Goal: Complete application form

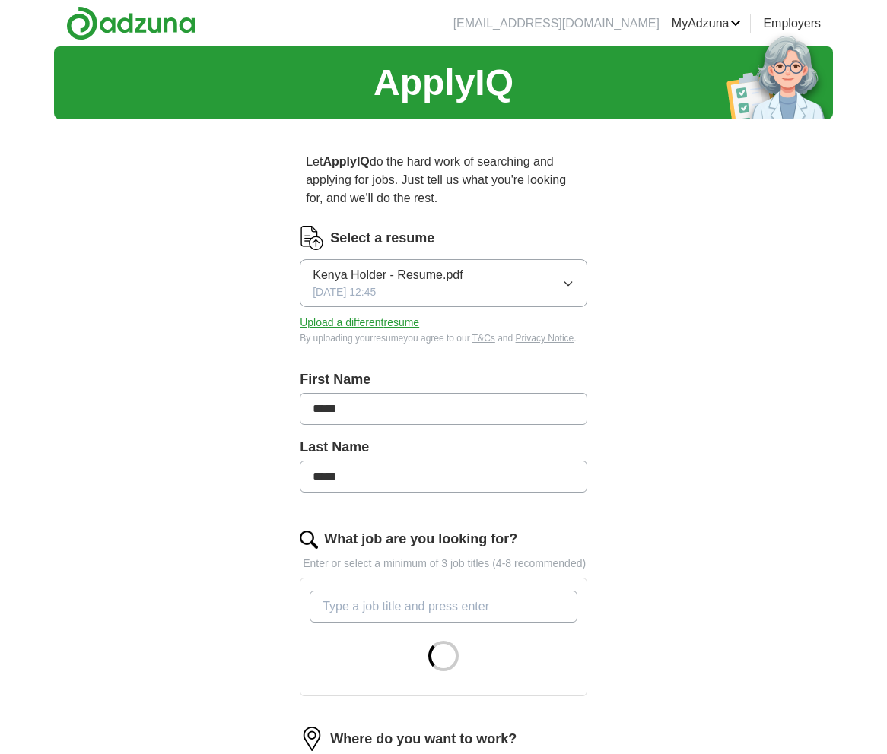
click at [459, 289] on div "Kenya Holder - Resume.pdf [DATE] 12:45" at bounding box center [387, 283] width 150 height 34
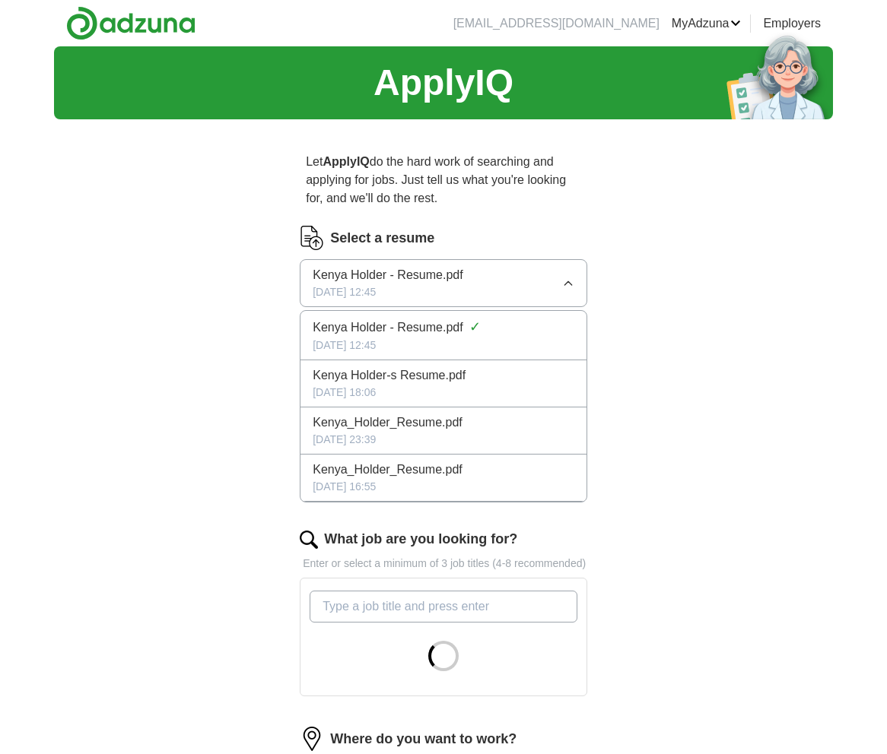
click at [713, 382] on div "ApplyIQ Let ApplyIQ do the hard work of searching and applying for jobs. Just t…" at bounding box center [443, 521] width 779 height 951
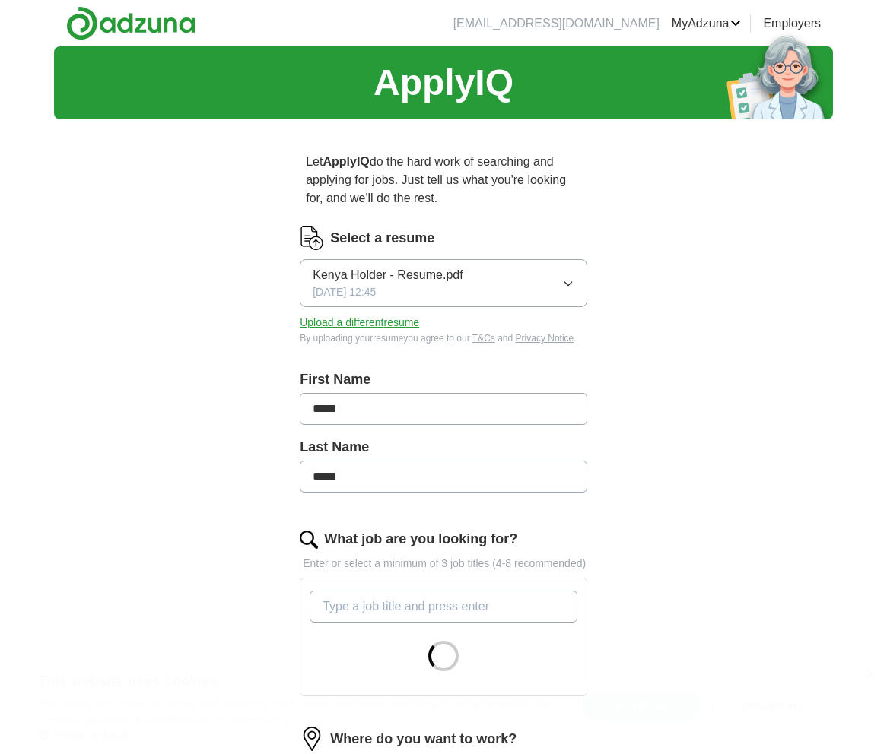
click at [363, 322] on button "Upload a different resume" at bounding box center [359, 323] width 119 height 16
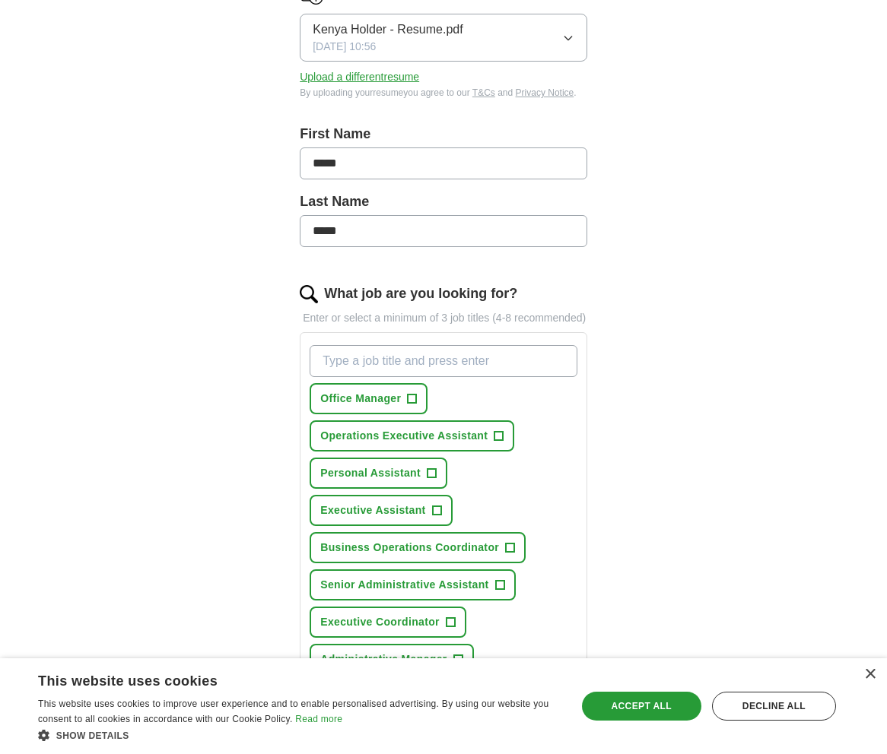
scroll to position [304, 0]
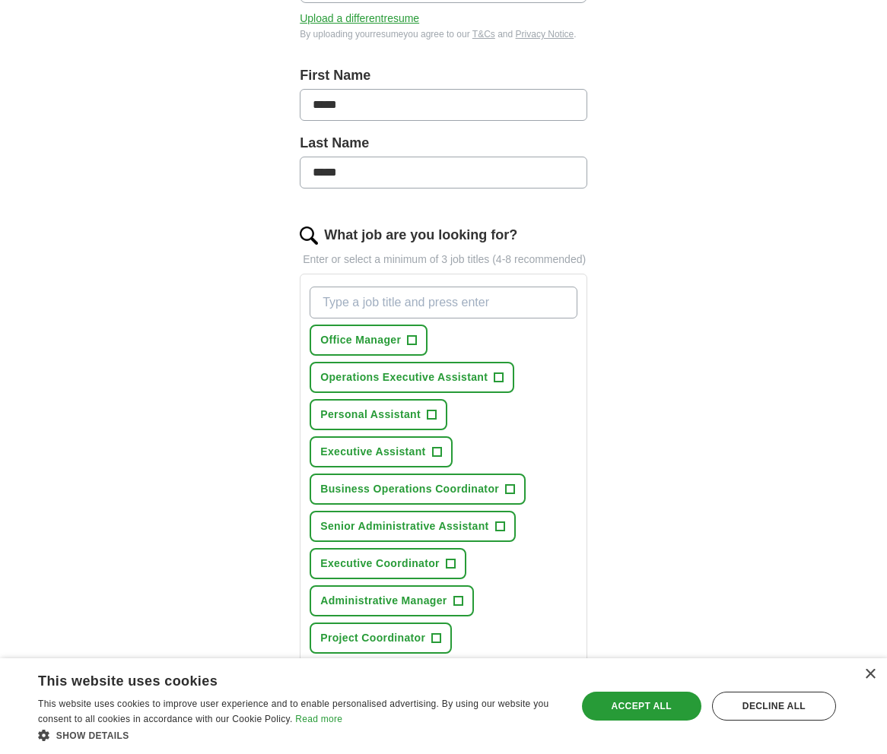
drag, startPoint x: 338, startPoint y: 162, endPoint x: 226, endPoint y: 162, distance: 111.8
click at [226, 162] on div "ApplyIQ Let ApplyIQ do the hard work of searching and applying for jobs. Just t…" at bounding box center [443, 355] width 779 height 1226
type input "******"
click at [177, 391] on div "ApplyIQ Let ApplyIQ do the hard work of searching and applying for jobs. Just t…" at bounding box center [443, 355] width 779 height 1226
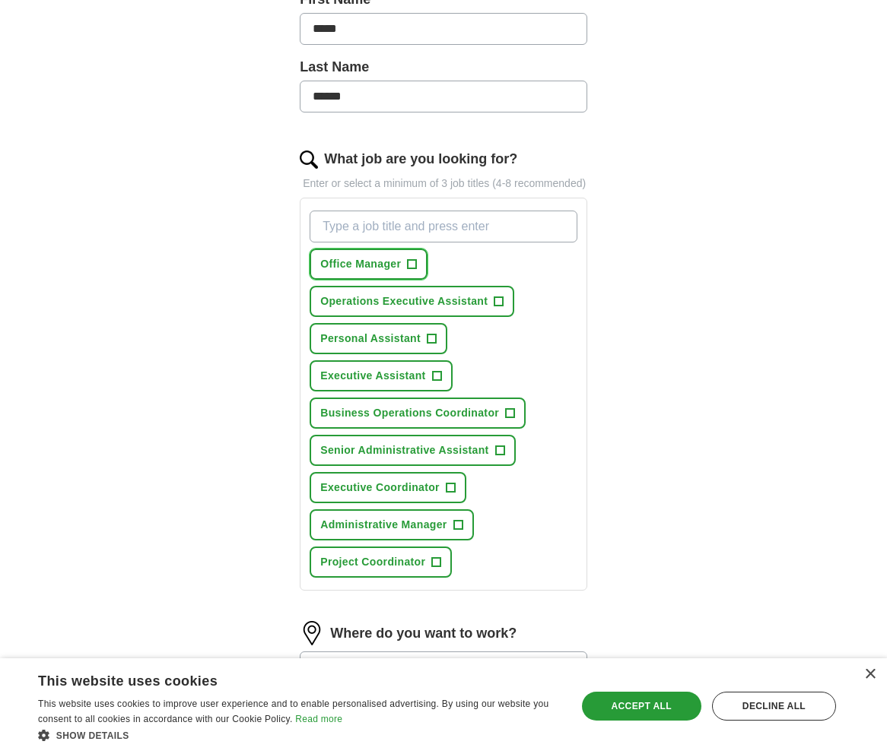
click at [395, 267] on span "Office Manager" at bounding box center [360, 264] width 81 height 16
click at [480, 299] on span "Operations Executive Assistant" at bounding box center [403, 301] width 167 height 16
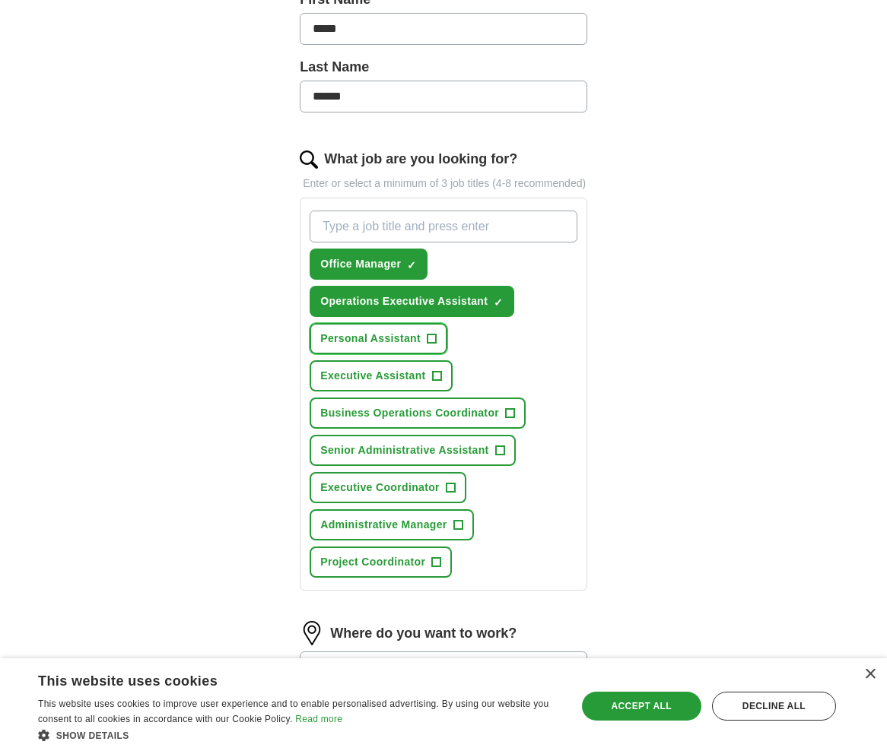
click at [423, 339] on button "Personal Assistant +" at bounding box center [378, 338] width 138 height 31
click at [423, 381] on span "Executive Assistant" at bounding box center [372, 376] width 105 height 16
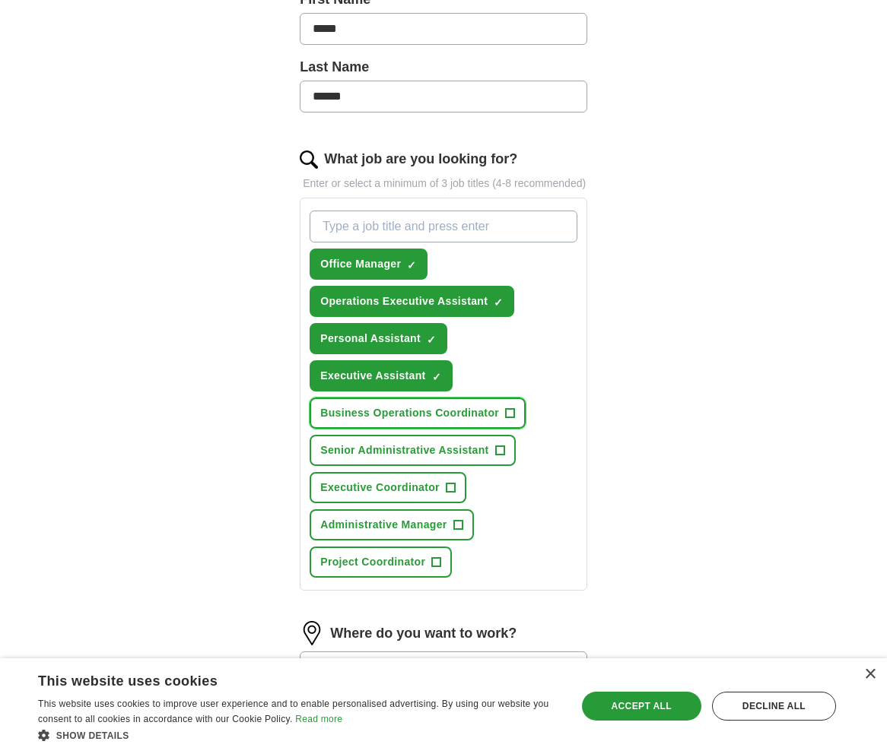
click at [436, 407] on span "Business Operations Coordinator" at bounding box center [409, 413] width 179 height 16
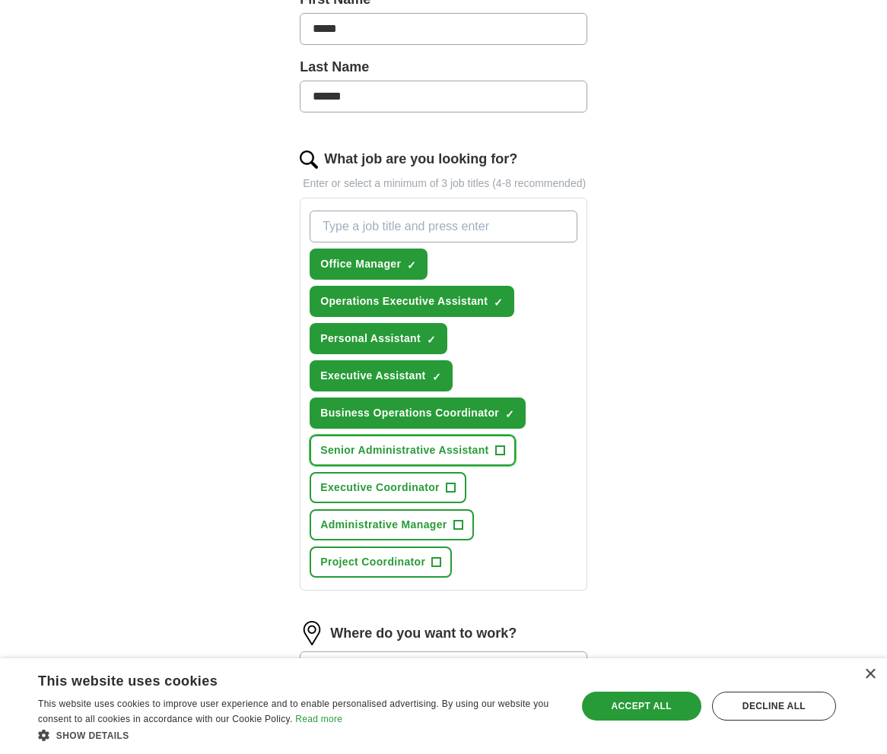
click at [423, 452] on span "Senior Administrative Assistant" at bounding box center [404, 450] width 168 height 16
click at [412, 485] on span "Executive Coordinator" at bounding box center [379, 488] width 119 height 16
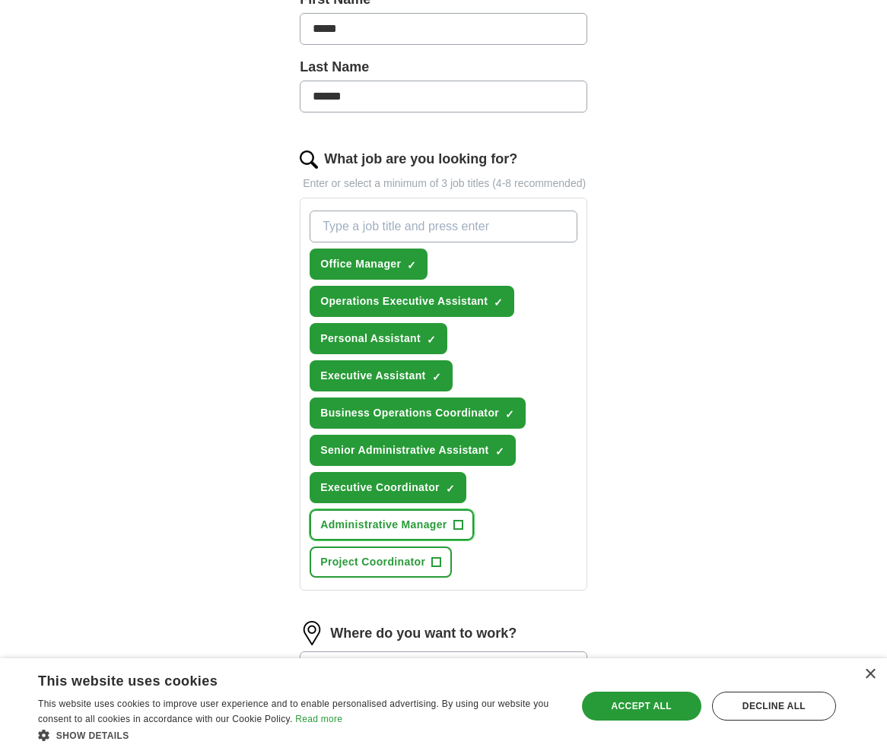
click at [404, 517] on span "Administrative Manager" at bounding box center [383, 525] width 126 height 16
click at [401, 566] on span "Project Coordinator" at bounding box center [372, 562] width 105 height 16
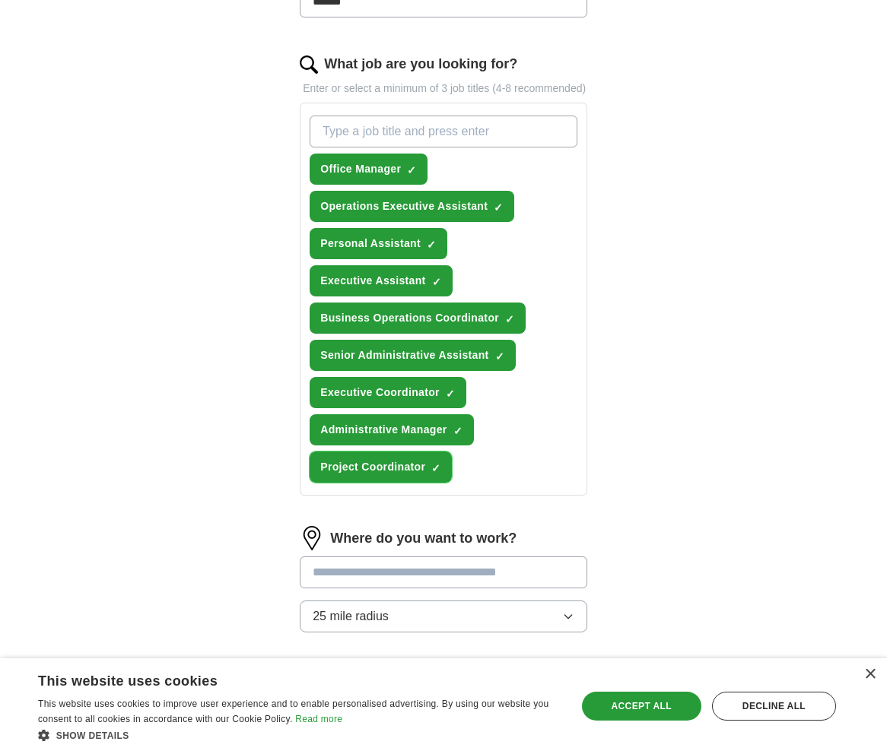
scroll to position [671, 0]
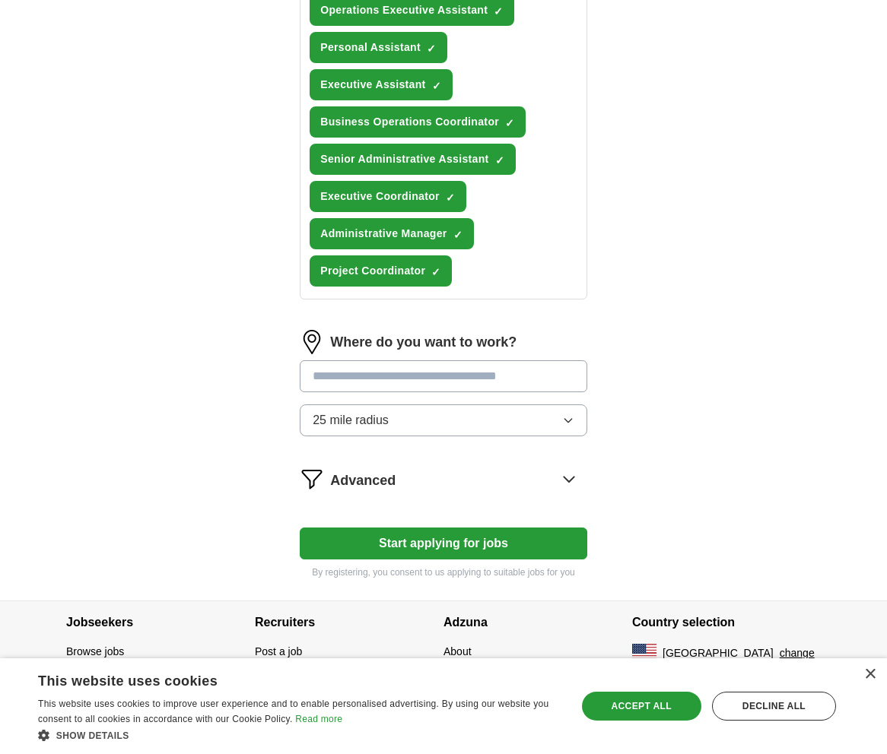
click at [414, 374] on input at bounding box center [443, 376] width 287 height 32
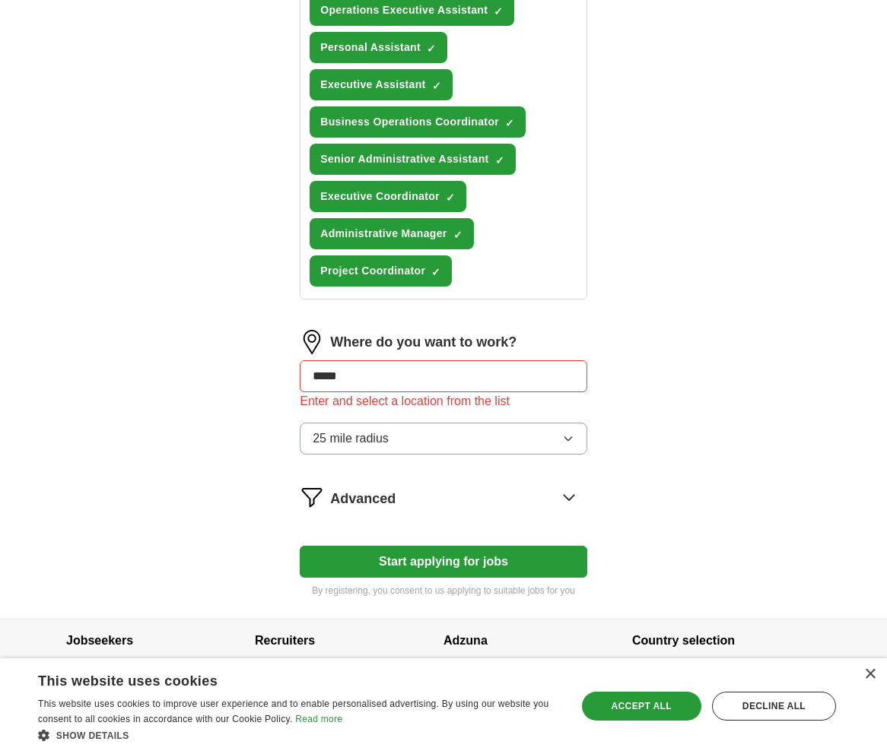
click at [425, 547] on button "Start applying for jobs" at bounding box center [443, 562] width 287 height 32
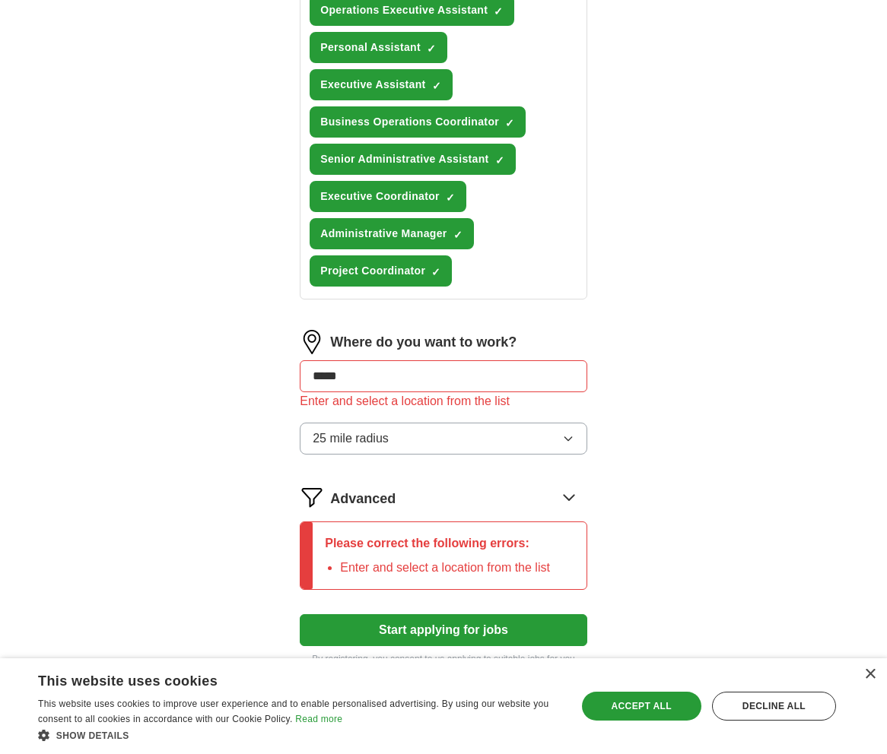
drag, startPoint x: 388, startPoint y: 370, endPoint x: 281, endPoint y: 374, distance: 106.5
click at [281, 374] on div "Let ApplyIQ do the hard work of searching and applying for jobs. Just tell us w…" at bounding box center [443, 73] width 389 height 1227
type input "*****"
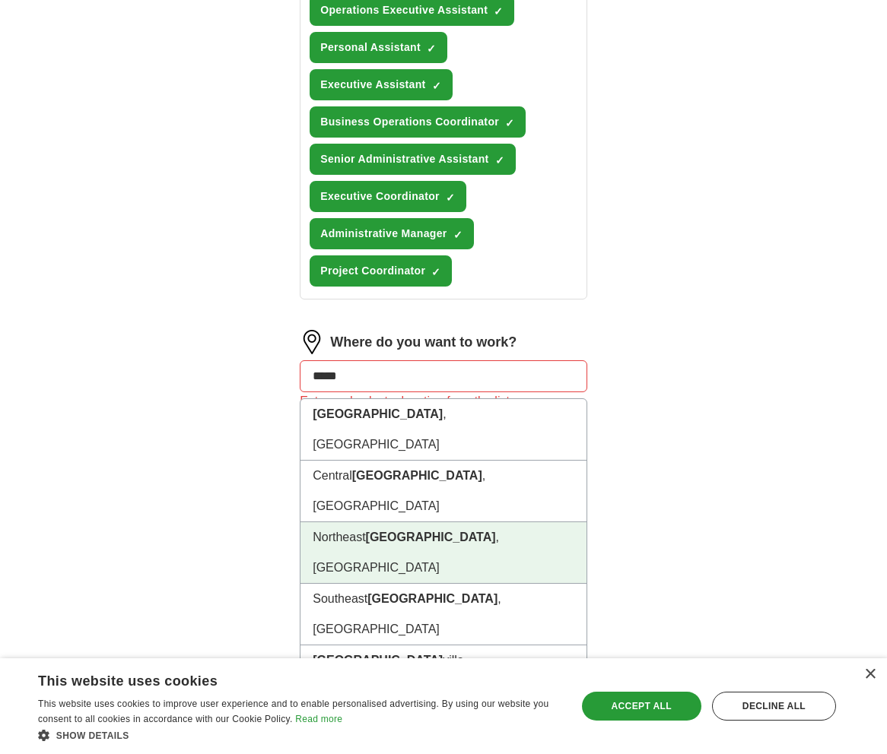
click at [370, 531] on strong "[GEOGRAPHIC_DATA]" at bounding box center [431, 537] width 130 height 13
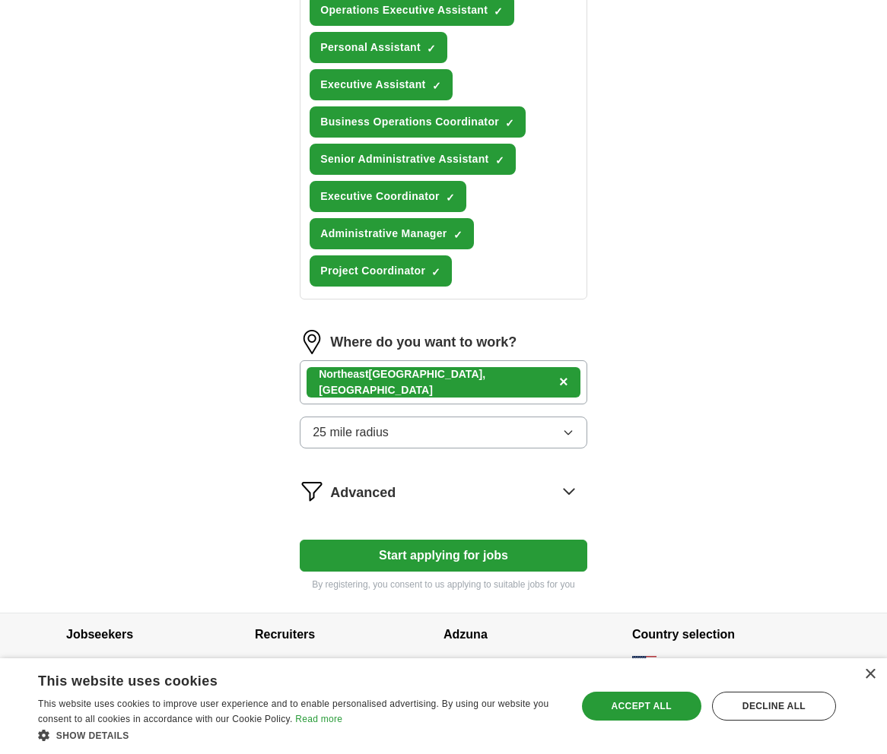
click at [391, 443] on button "25 mile radius" at bounding box center [443, 433] width 287 height 32
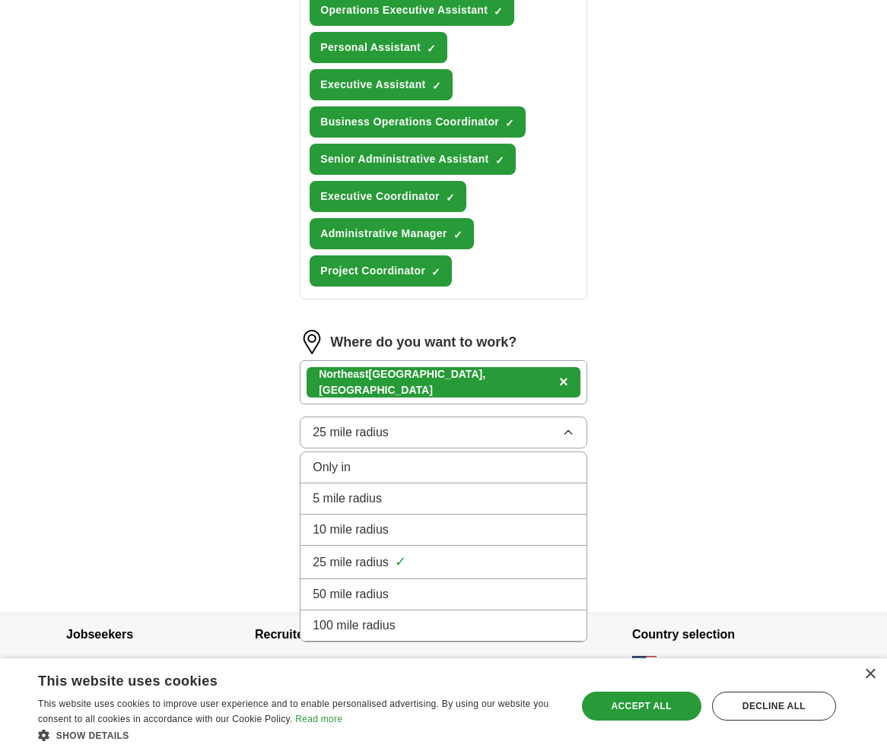
click at [354, 525] on span "10 mile radius" at bounding box center [350, 530] width 76 height 18
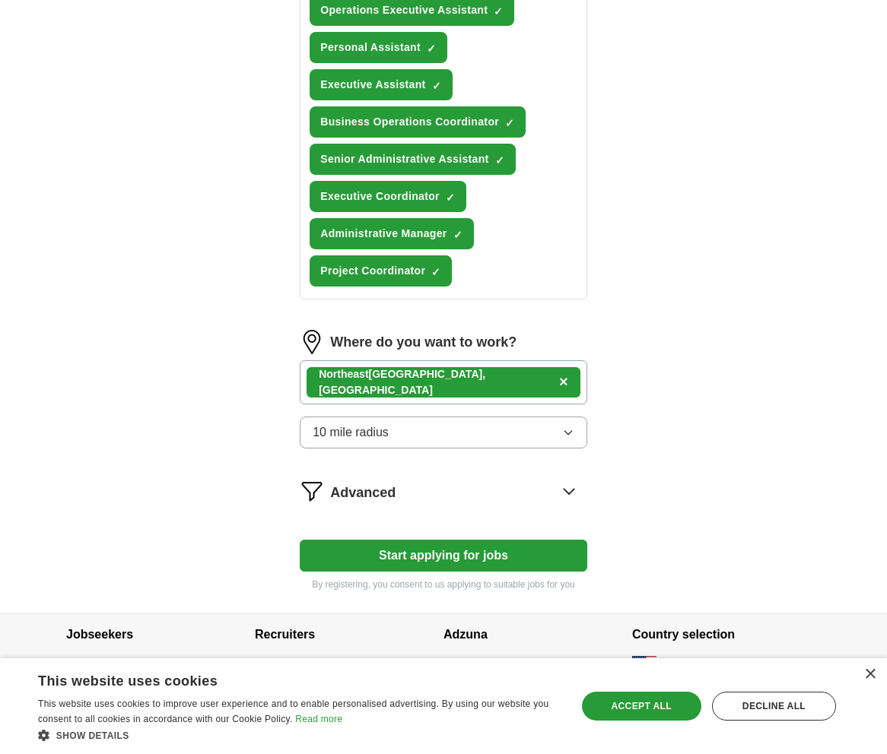
click at [352, 554] on button "Start applying for jobs" at bounding box center [443, 556] width 287 height 32
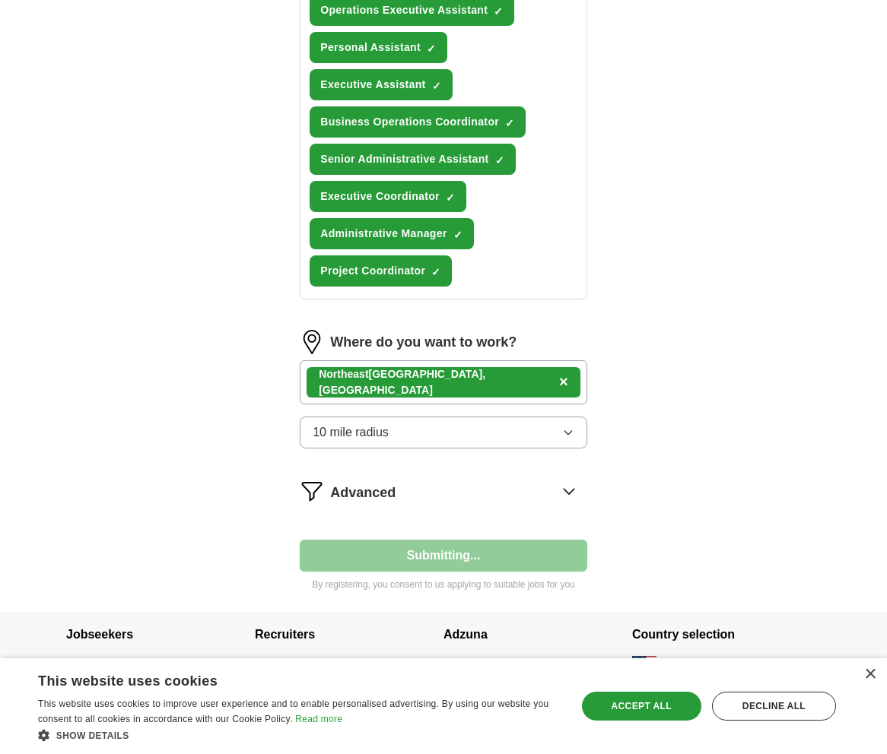
select select "**"
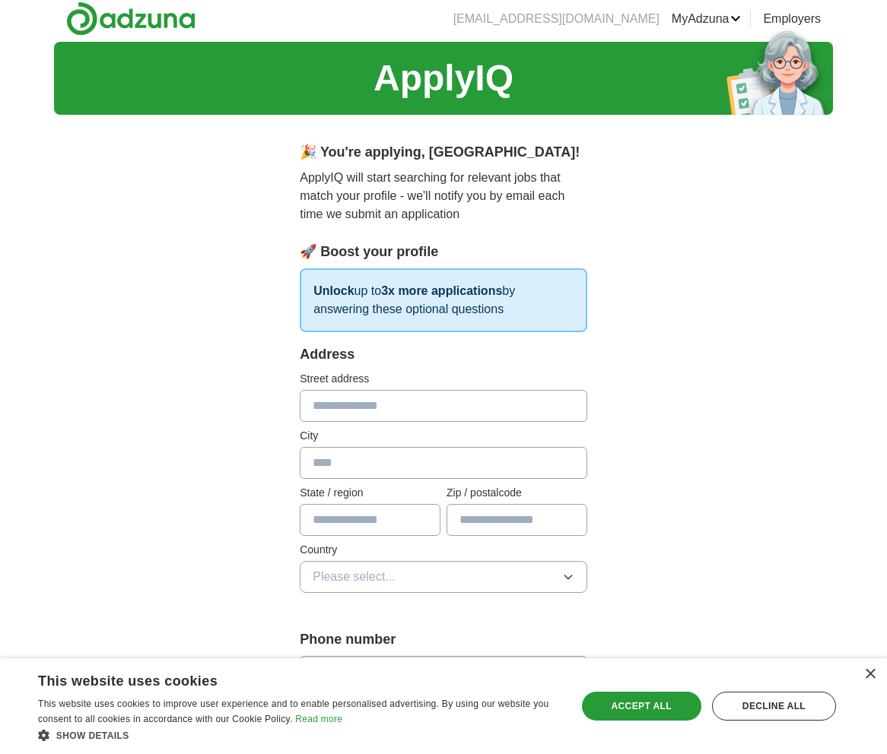
scroll to position [0, 0]
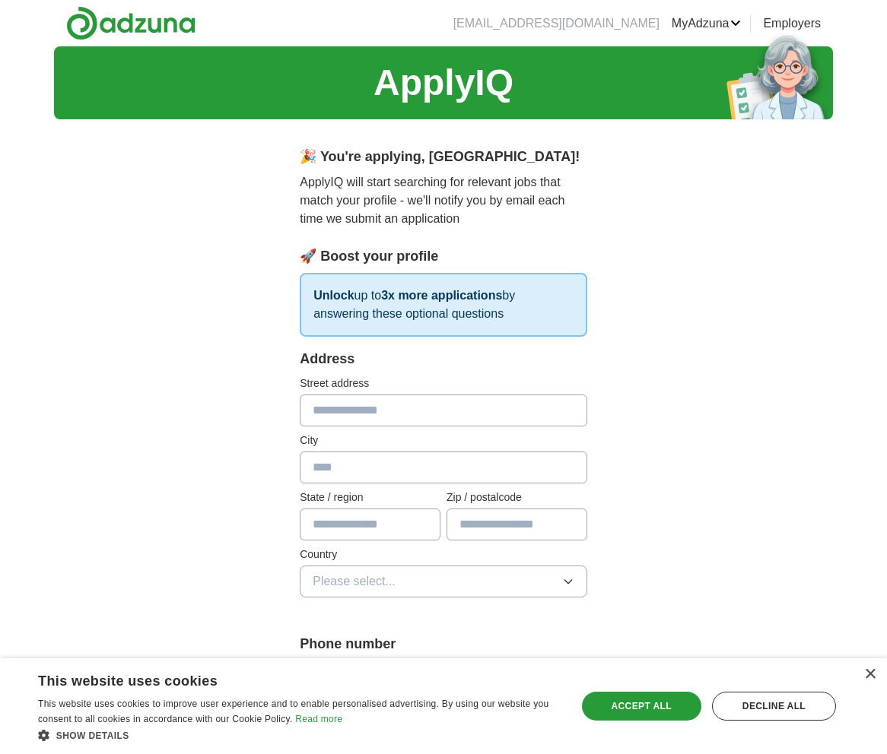
click at [335, 405] on input "text" at bounding box center [443, 411] width 287 height 32
drag, startPoint x: 373, startPoint y: 408, endPoint x: 109, endPoint y: 408, distance: 263.8
click at [109, 408] on div "**********" at bounding box center [443, 747] width 779 height 1403
type input "******"
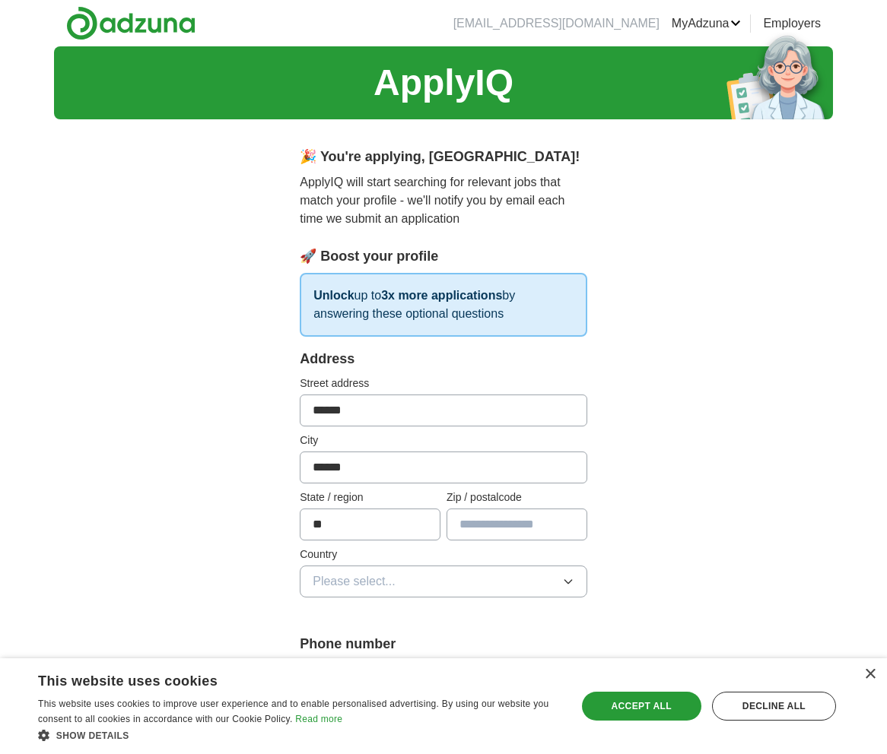
type input "**"
type input "*****"
click at [618, 698] on div "Accept all" at bounding box center [641, 706] width 119 height 29
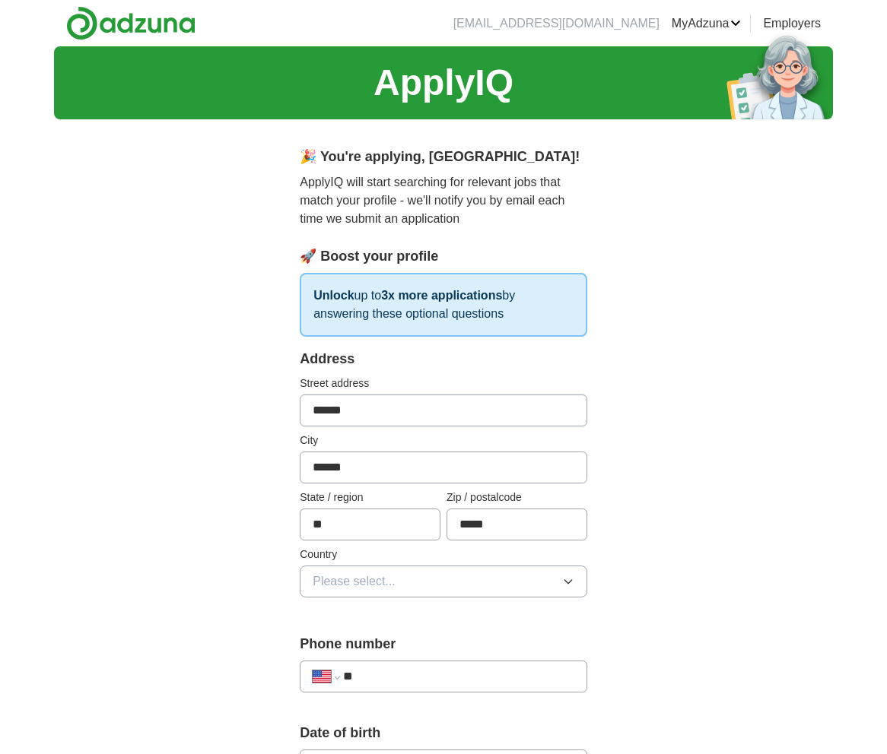
click at [463, 588] on button "Please select..." at bounding box center [443, 582] width 287 height 32
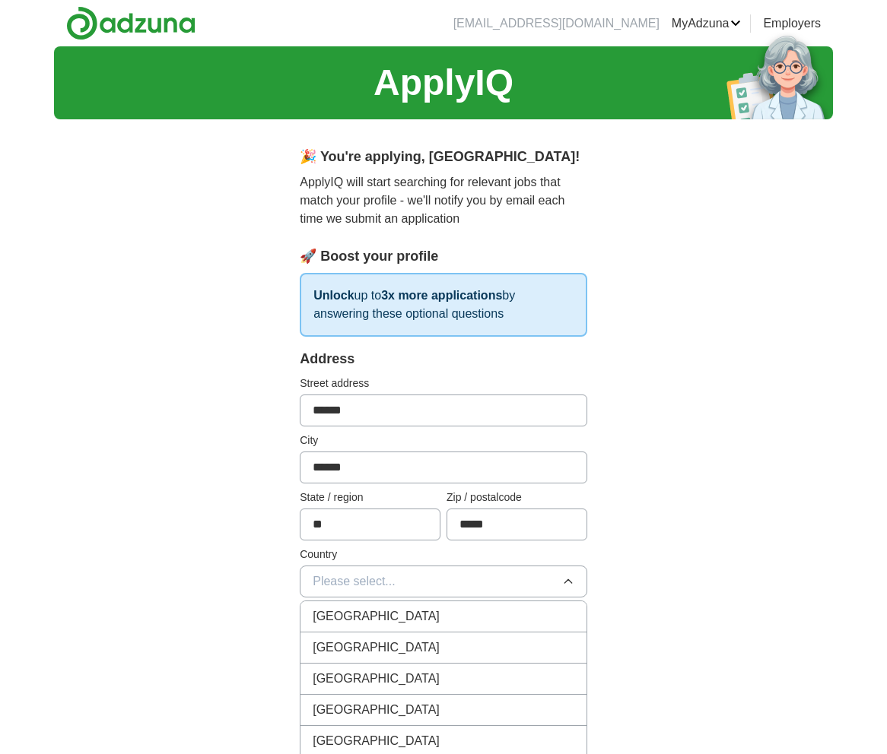
click at [383, 649] on span "[GEOGRAPHIC_DATA]" at bounding box center [375, 648] width 127 height 18
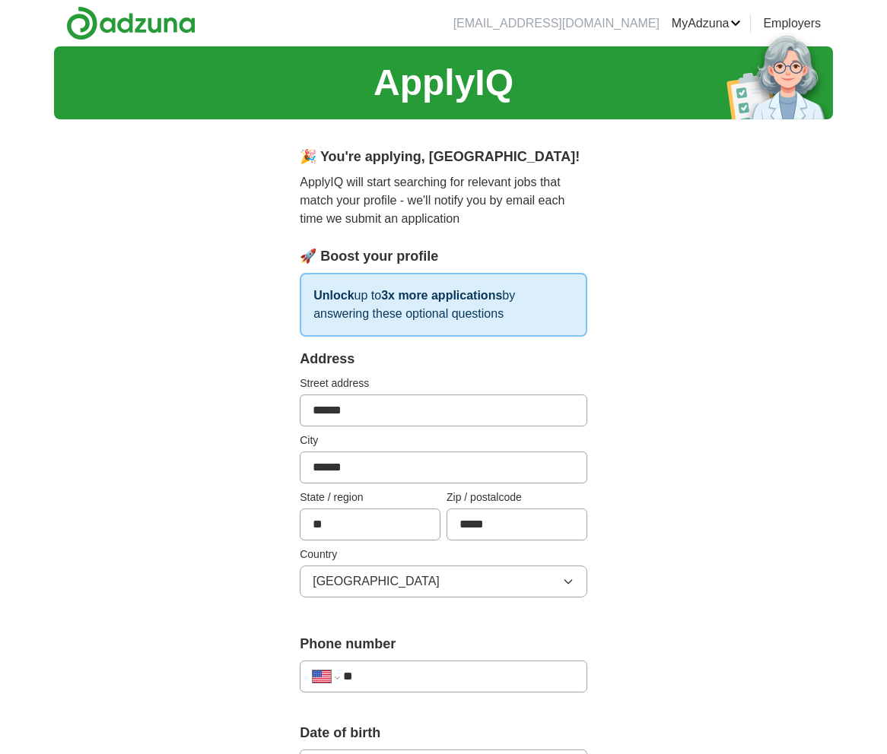
click at [221, 544] on div "**********" at bounding box center [443, 747] width 779 height 1403
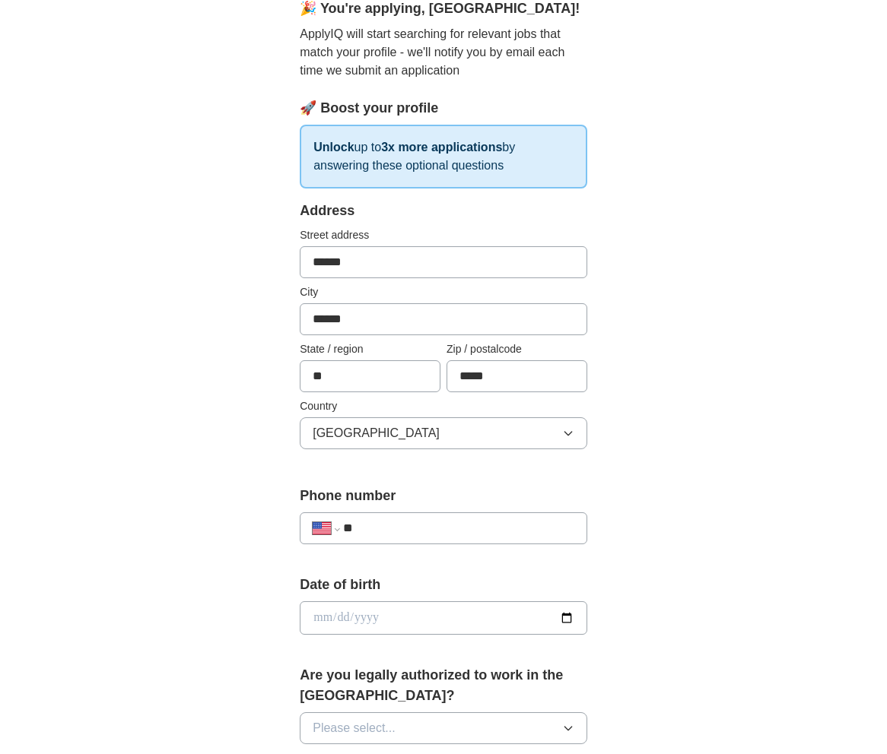
scroll to position [380, 0]
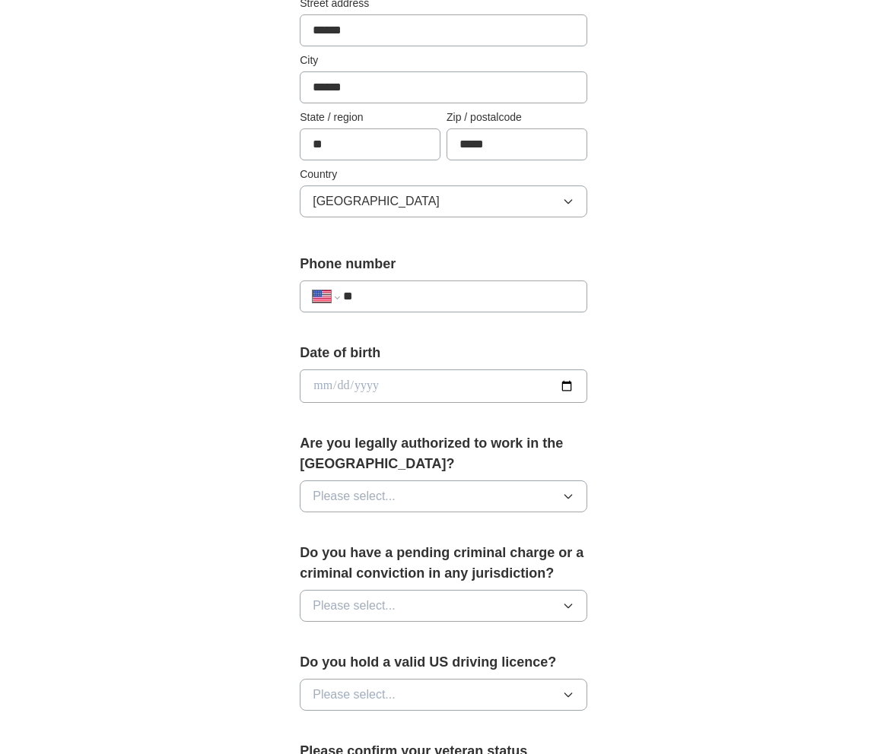
click at [440, 296] on input "**" at bounding box center [458, 296] width 231 height 18
type input "**********"
click at [566, 387] on input "date" at bounding box center [443, 386] width 287 height 33
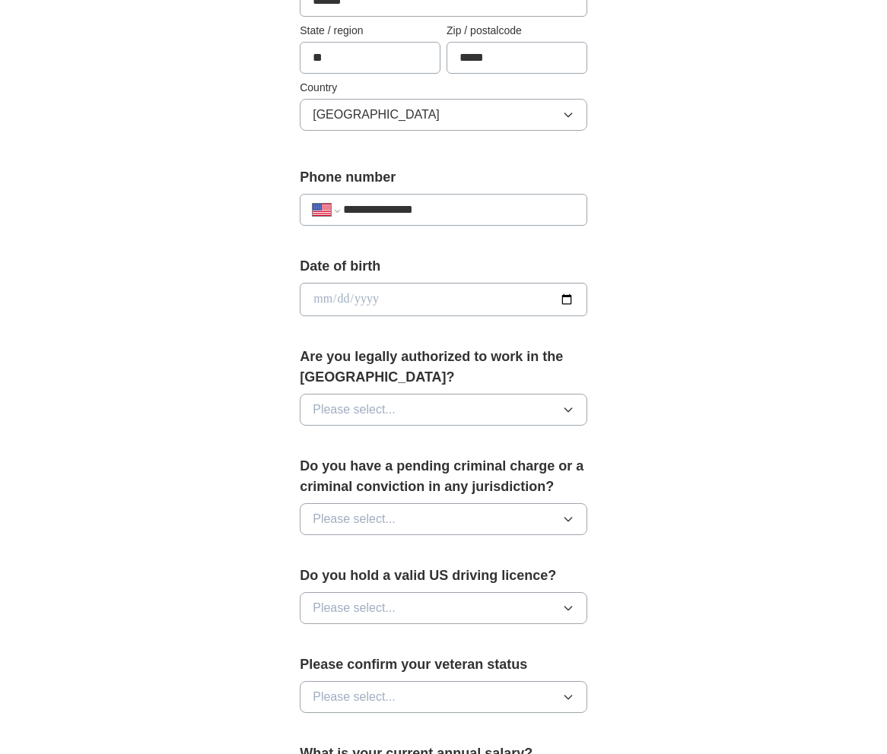
scroll to position [684, 0]
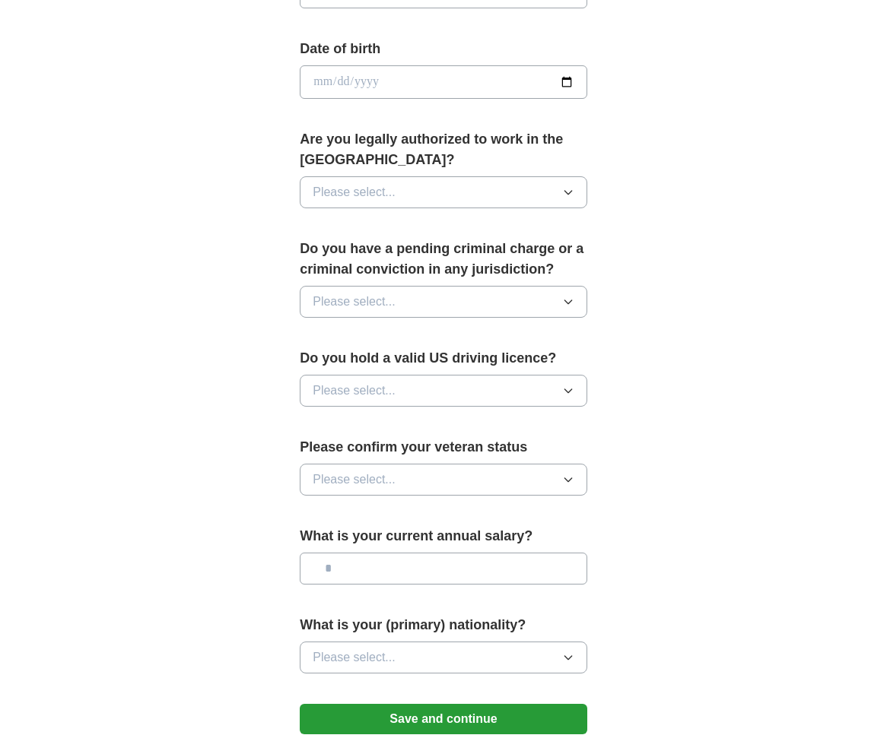
click at [421, 74] on input "date" at bounding box center [443, 81] width 287 height 33
type input "**********"
click at [426, 186] on button "Please select..." at bounding box center [443, 192] width 287 height 32
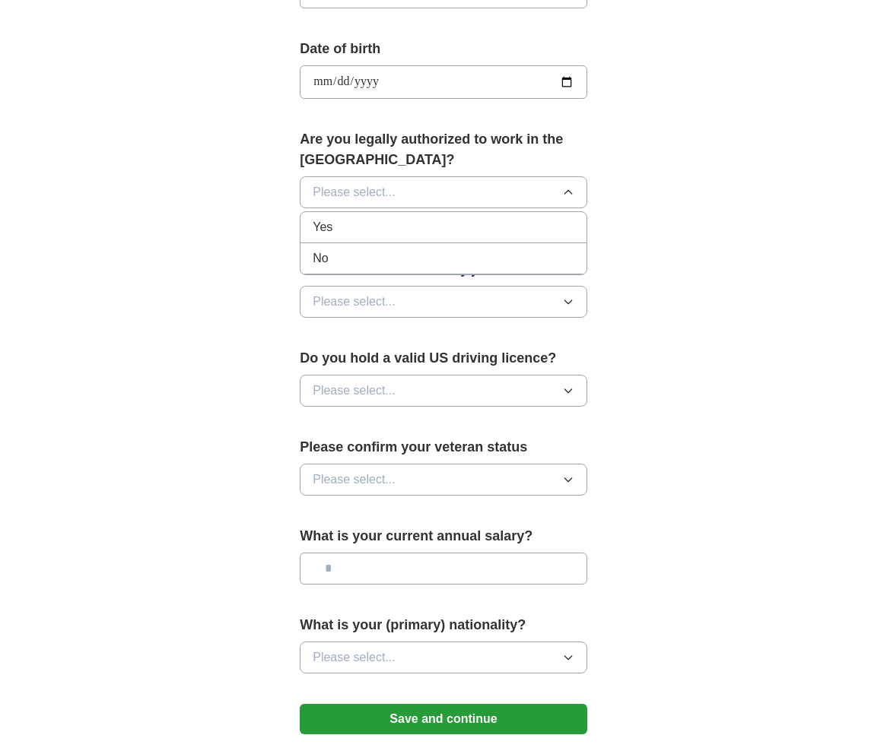
click at [411, 223] on div "Yes" at bounding box center [443, 227] width 262 height 18
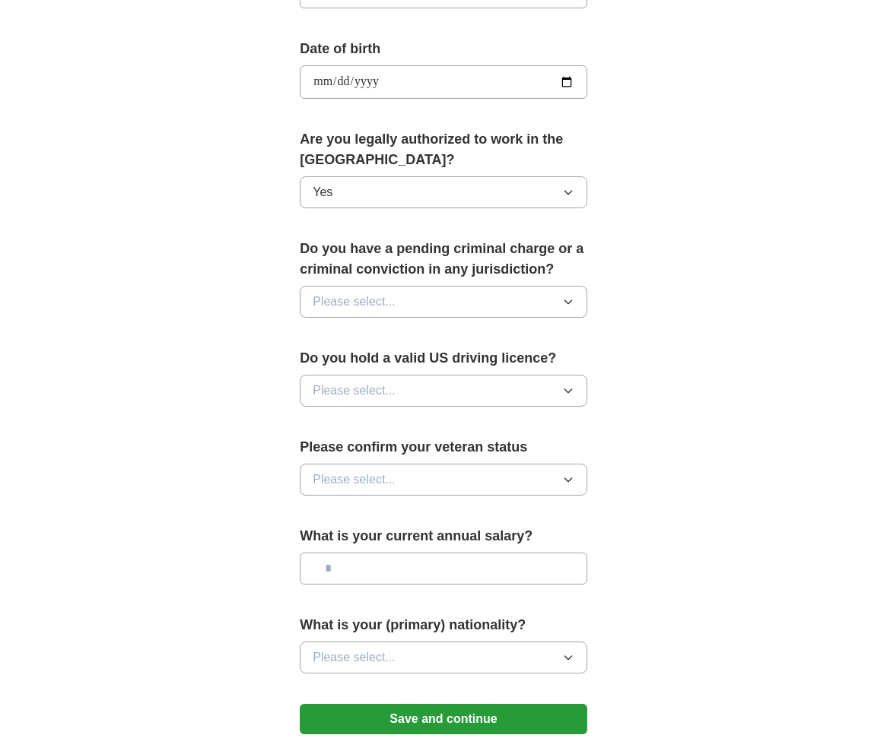
click at [381, 305] on span "Please select..." at bounding box center [353, 302] width 83 height 18
click at [331, 369] on div "No" at bounding box center [443, 368] width 262 height 18
click at [363, 391] on span "Please select..." at bounding box center [353, 391] width 83 height 18
click at [338, 420] on div "Yes" at bounding box center [443, 426] width 262 height 18
click at [320, 485] on span "Please select..." at bounding box center [353, 480] width 83 height 18
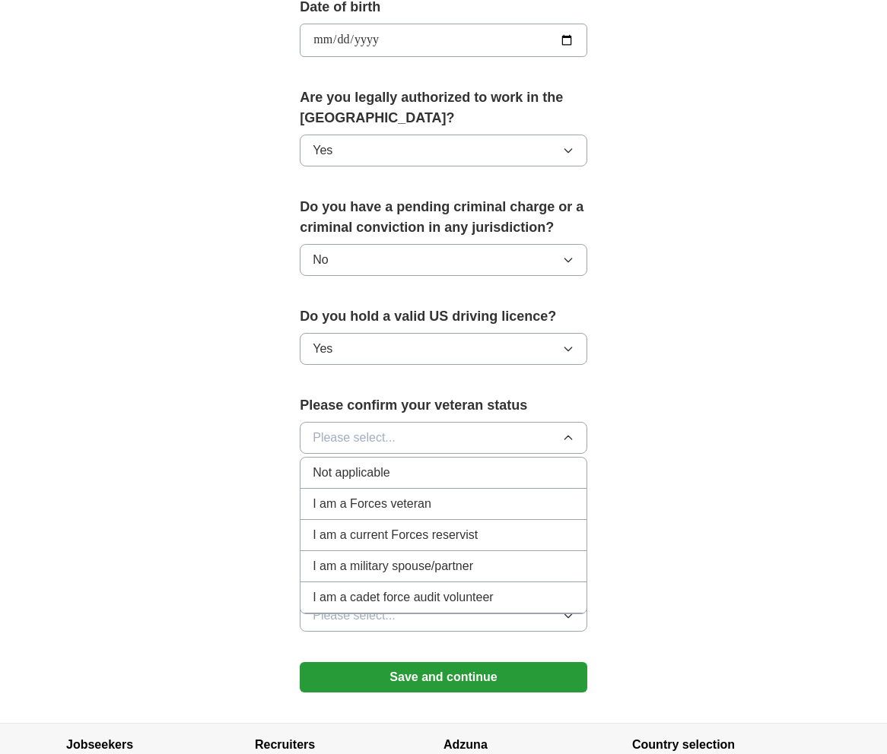
scroll to position [836, 0]
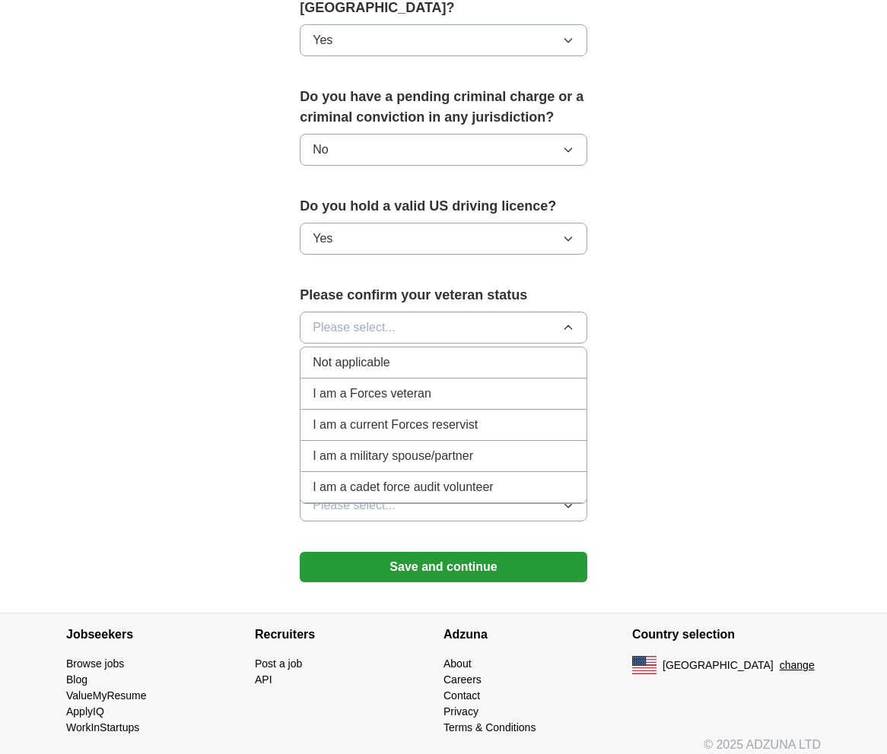
click at [336, 370] on span "Not applicable" at bounding box center [350, 363] width 77 height 18
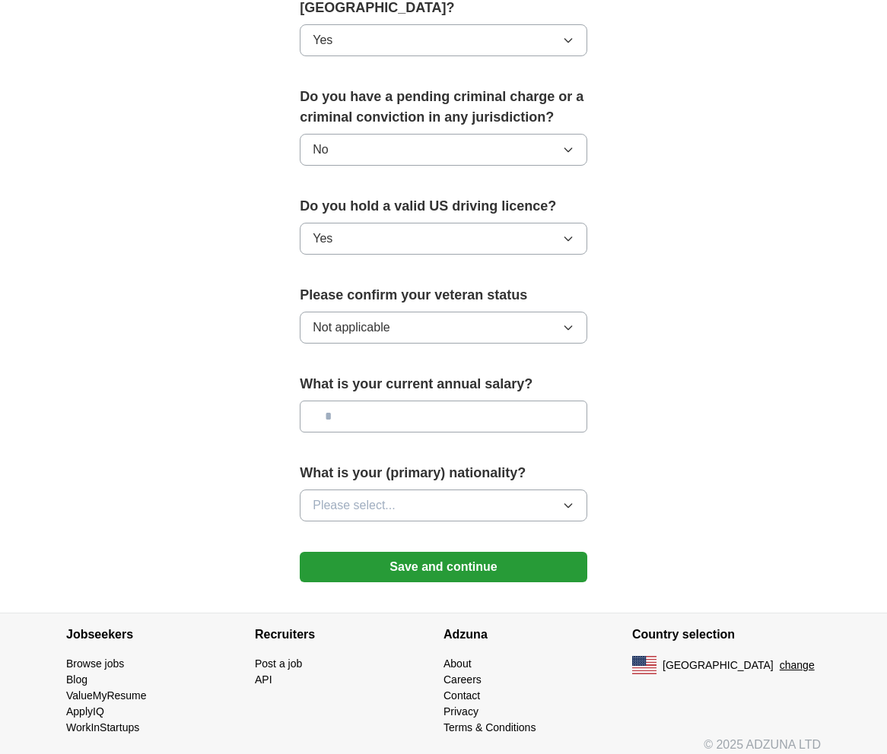
click at [337, 416] on input "text" at bounding box center [443, 417] width 287 height 32
type input "**"
click at [359, 519] on button "Please select..." at bounding box center [443, 506] width 287 height 32
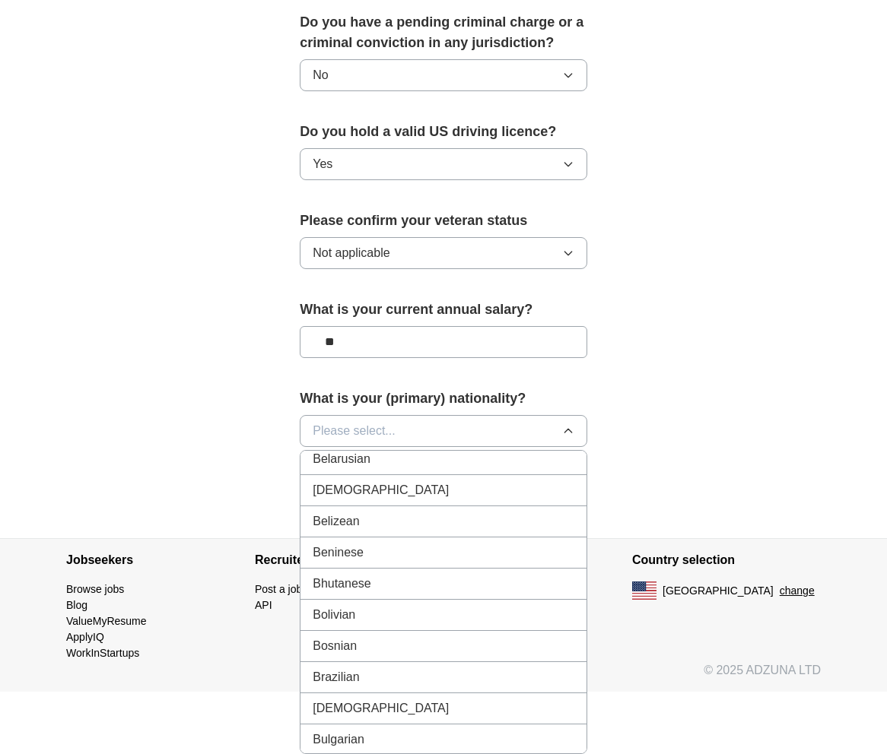
scroll to position [0, 0]
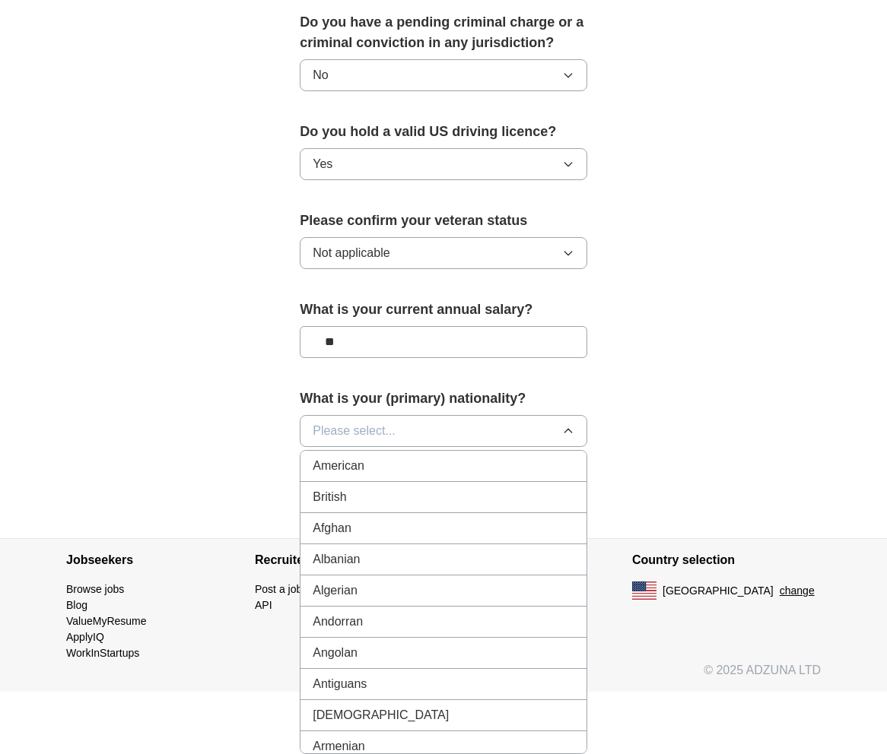
click at [333, 471] on span "American" at bounding box center [338, 466] width 52 height 18
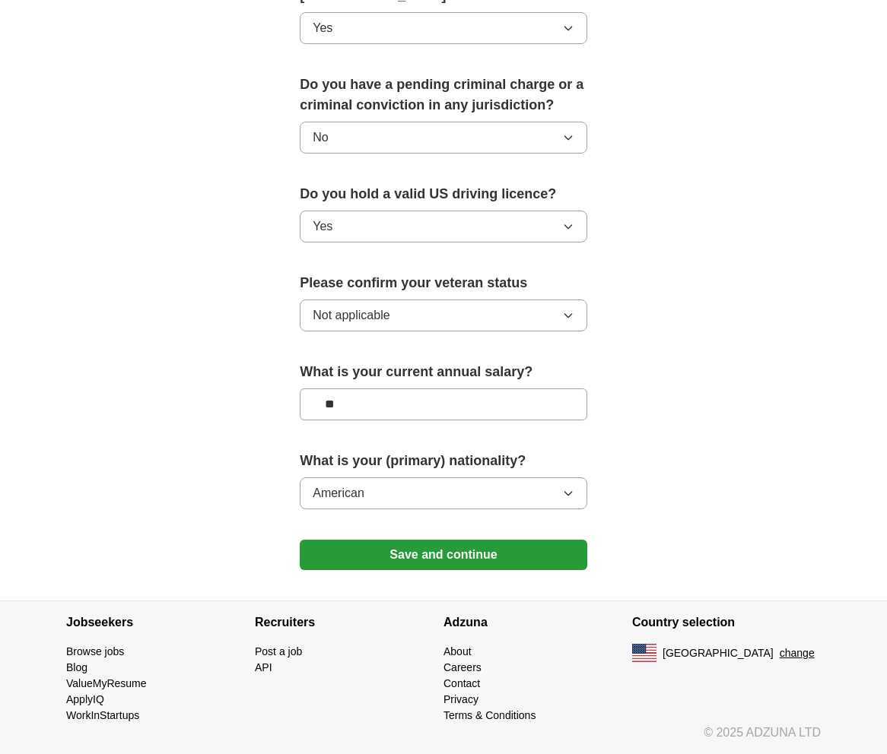
click at [376, 553] on button "Save and continue" at bounding box center [443, 555] width 287 height 30
